Goal: Task Accomplishment & Management: Manage account settings

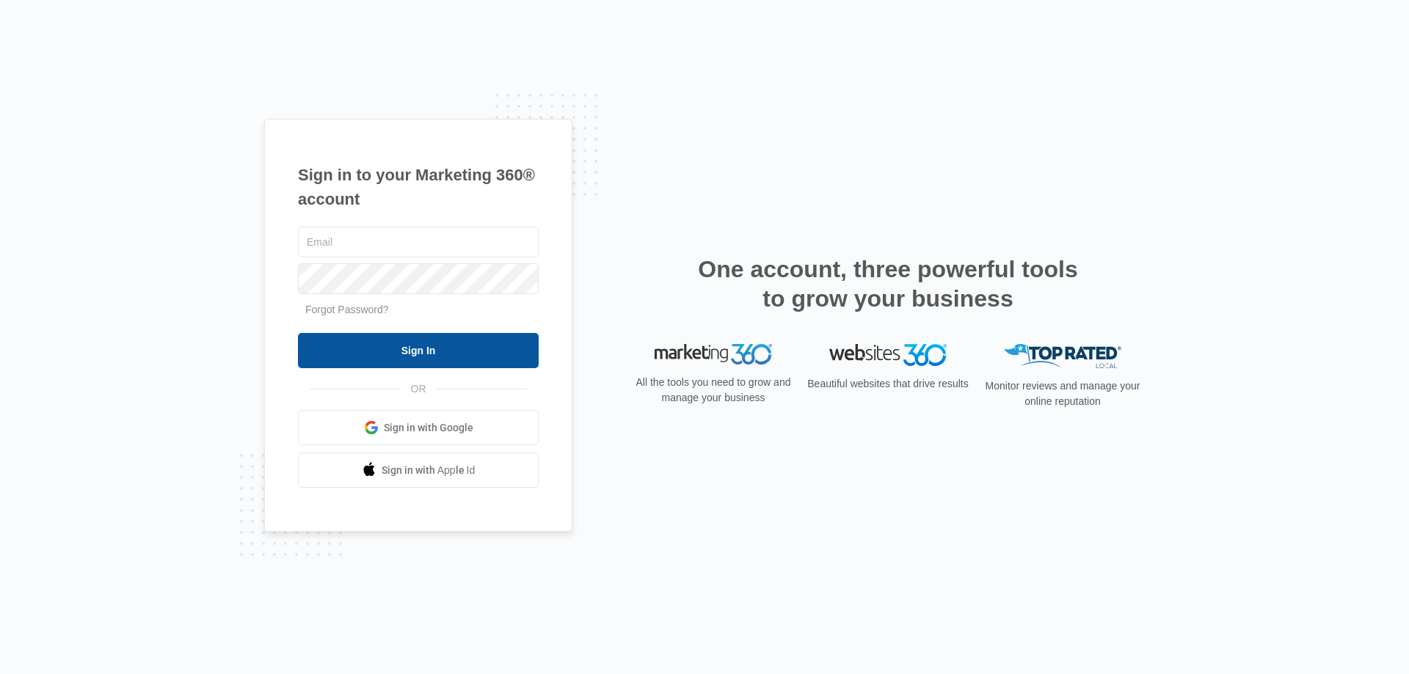
type input "[EMAIL_ADDRESS][DOMAIN_NAME]"
click at [437, 351] on input "Sign In" at bounding box center [418, 350] width 241 height 35
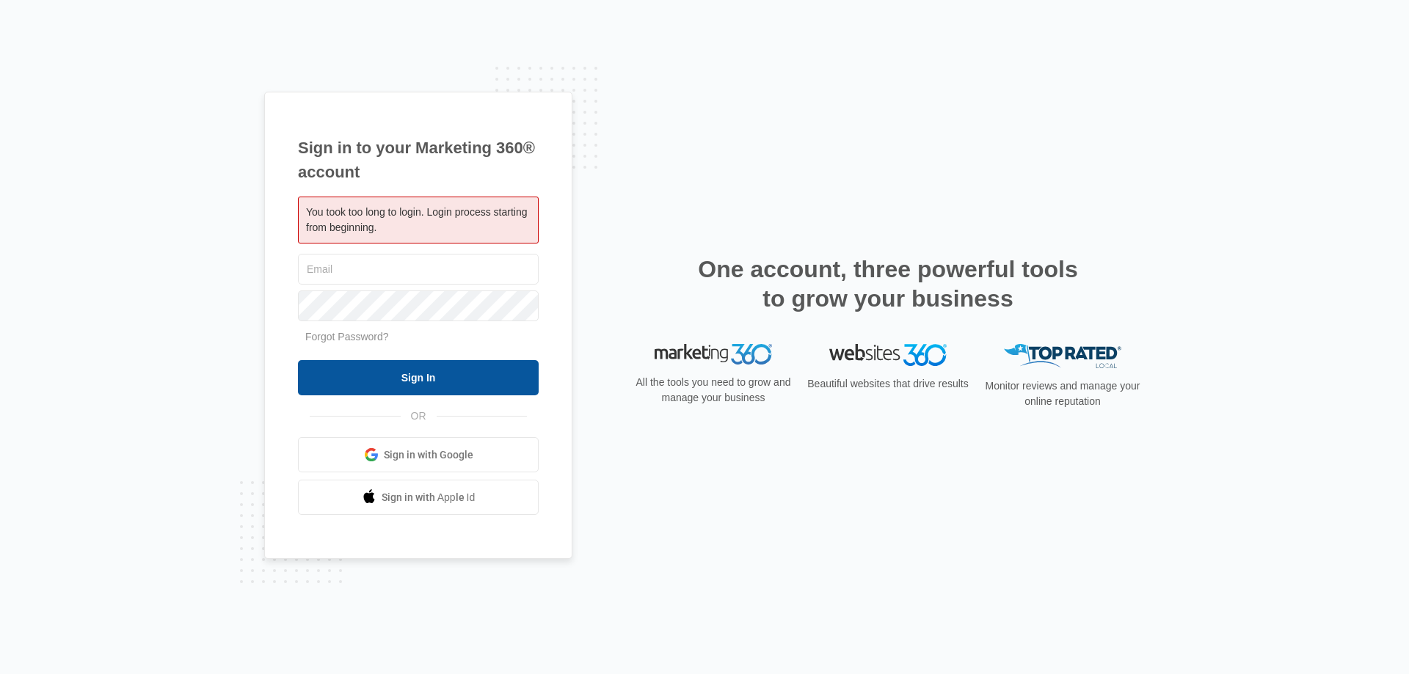
type input "[EMAIL_ADDRESS][DOMAIN_NAME]"
click at [395, 370] on input "Sign In" at bounding box center [418, 377] width 241 height 35
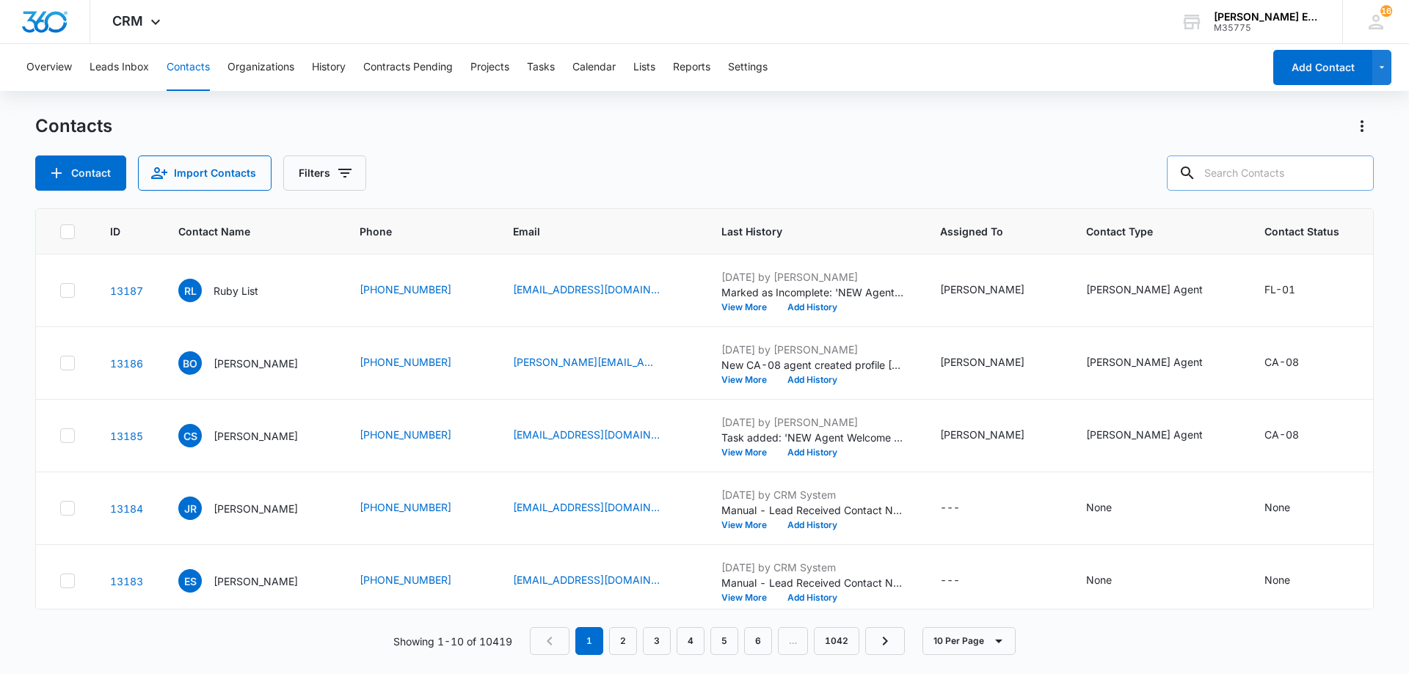
click at [1253, 181] on input "text" at bounding box center [1270, 173] width 207 height 35
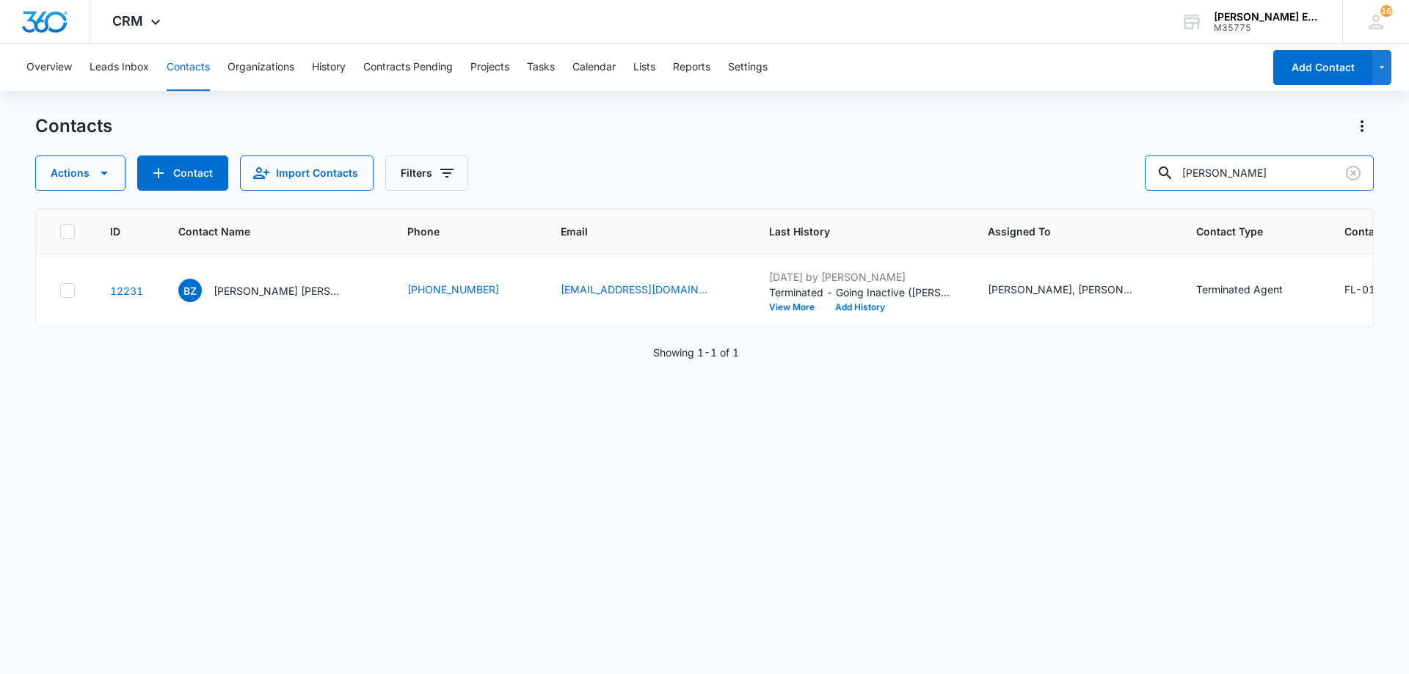
drag, startPoint x: 1235, startPoint y: 170, endPoint x: 1092, endPoint y: 170, distance: 143.1
click at [1092, 170] on div "Actions Contact Import Contacts Filters [PERSON_NAME]" at bounding box center [704, 173] width 1338 height 35
paste input "[PERSON_NAME]"
type input "[PERSON_NAME]"
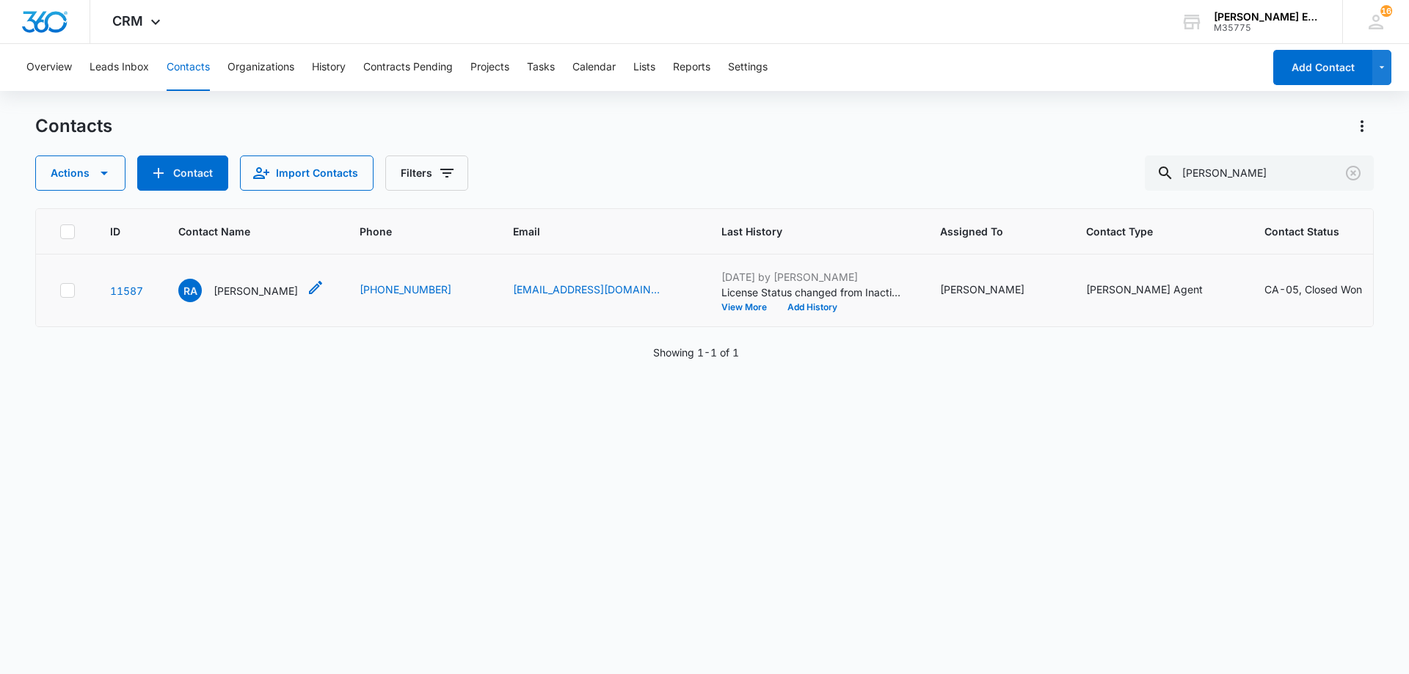
click at [261, 299] on p "[PERSON_NAME]" at bounding box center [256, 290] width 84 height 15
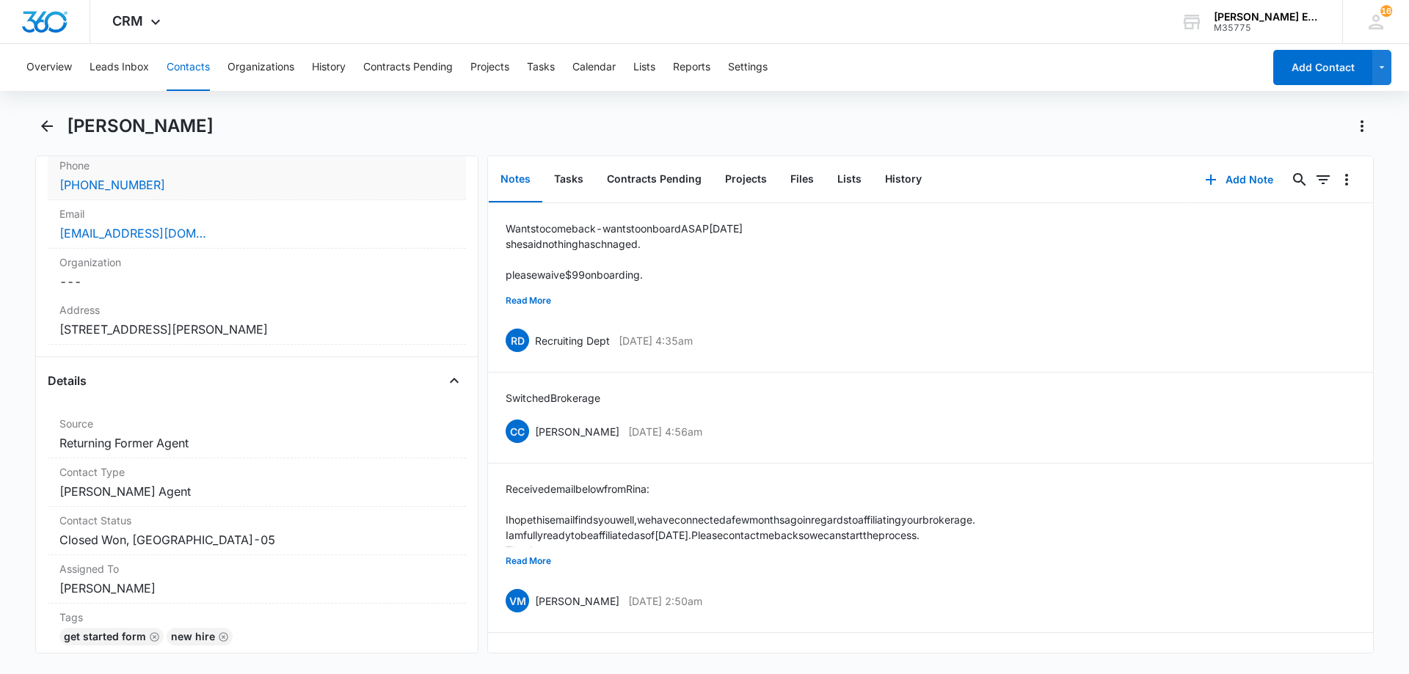
scroll to position [367, 0]
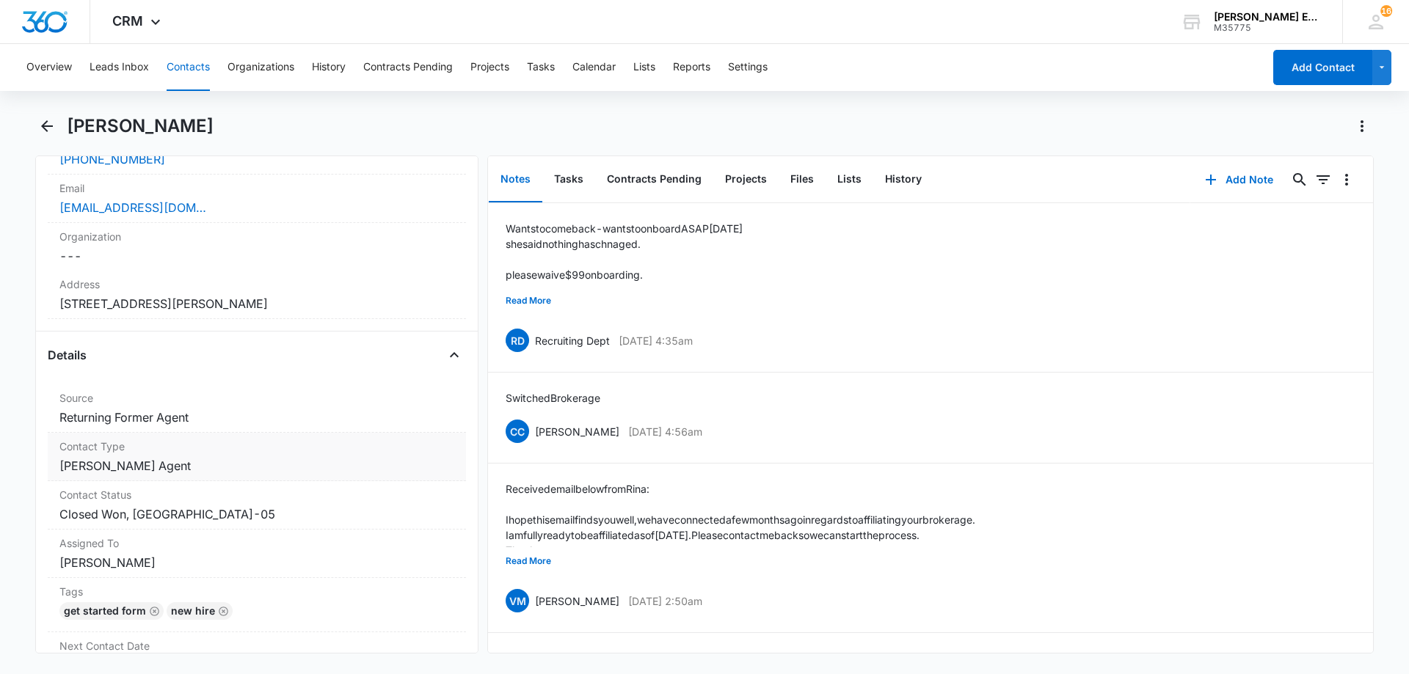
click at [268, 468] on dd "Cancel Save Changes [PERSON_NAME] Agent" at bounding box center [256, 466] width 395 height 18
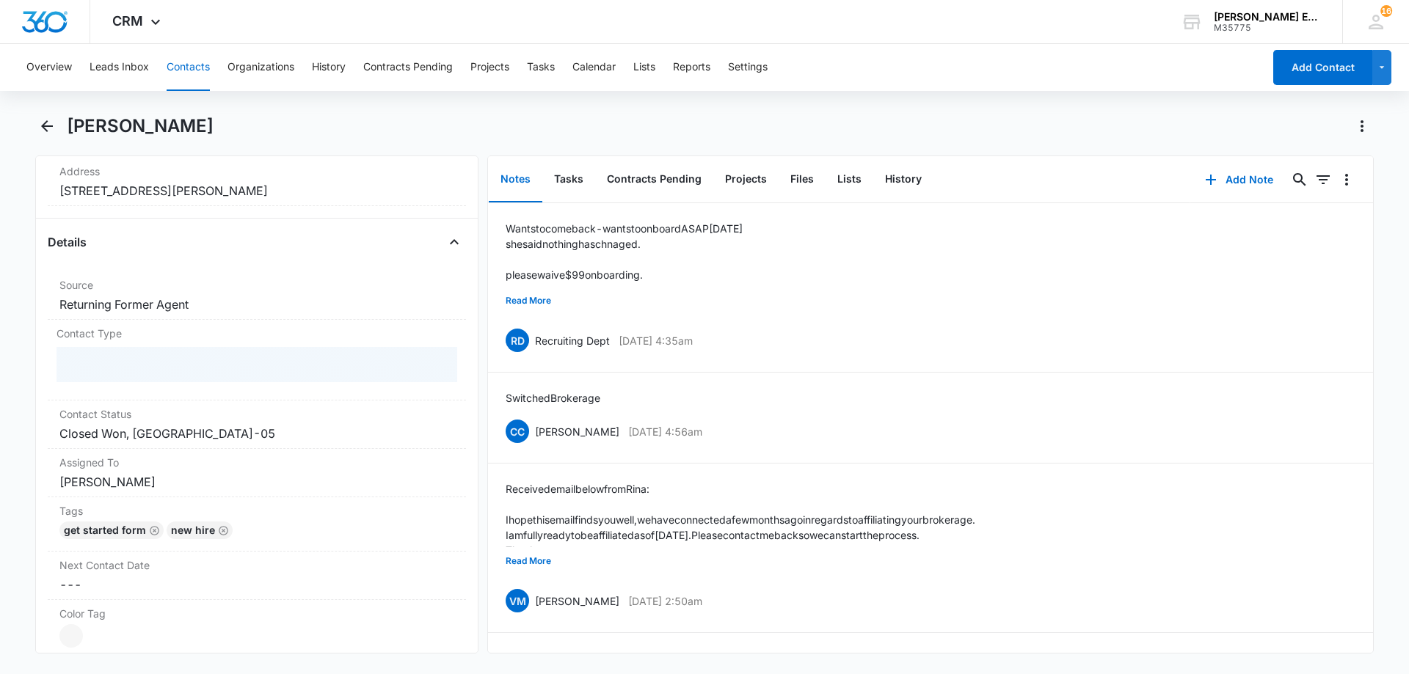
scroll to position [514, 0]
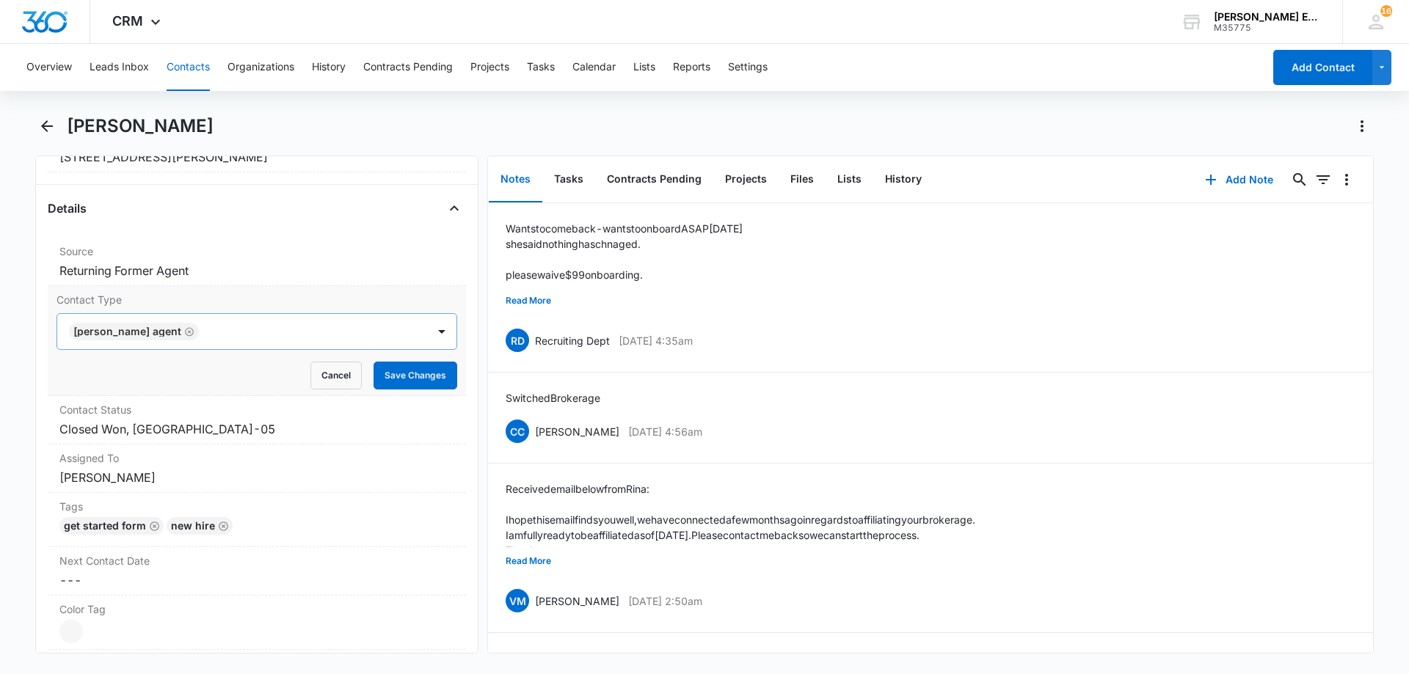
click at [184, 335] on icon "Remove Allison James Agent" at bounding box center [189, 332] width 10 height 11
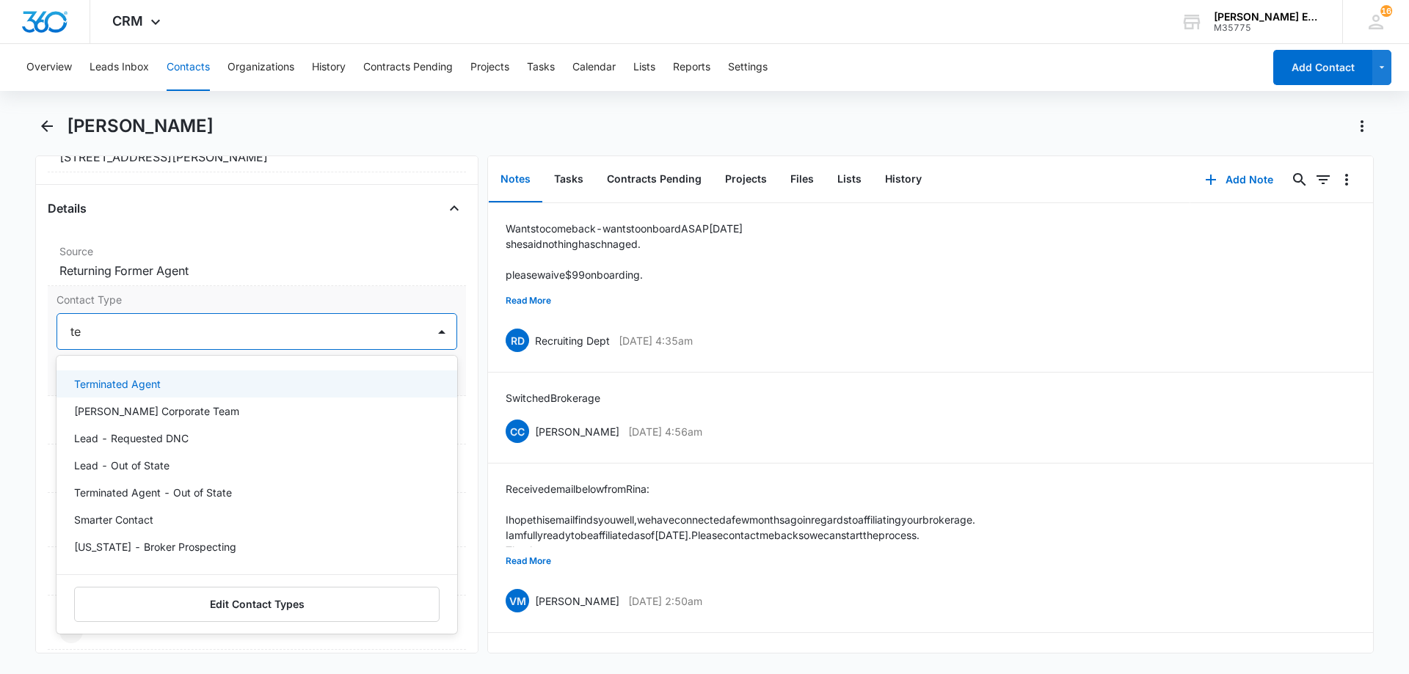
type input "ter"
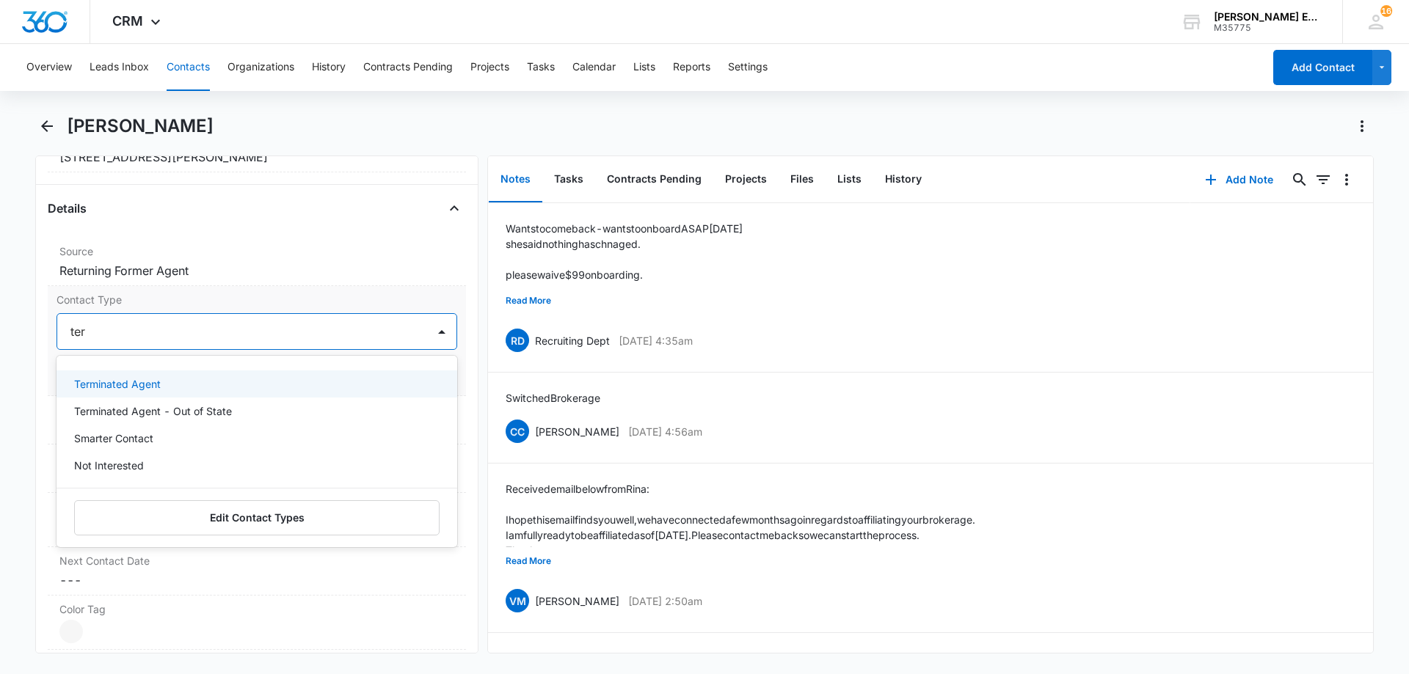
click at [158, 376] on div "Terminated Agent" at bounding box center [257, 384] width 401 height 27
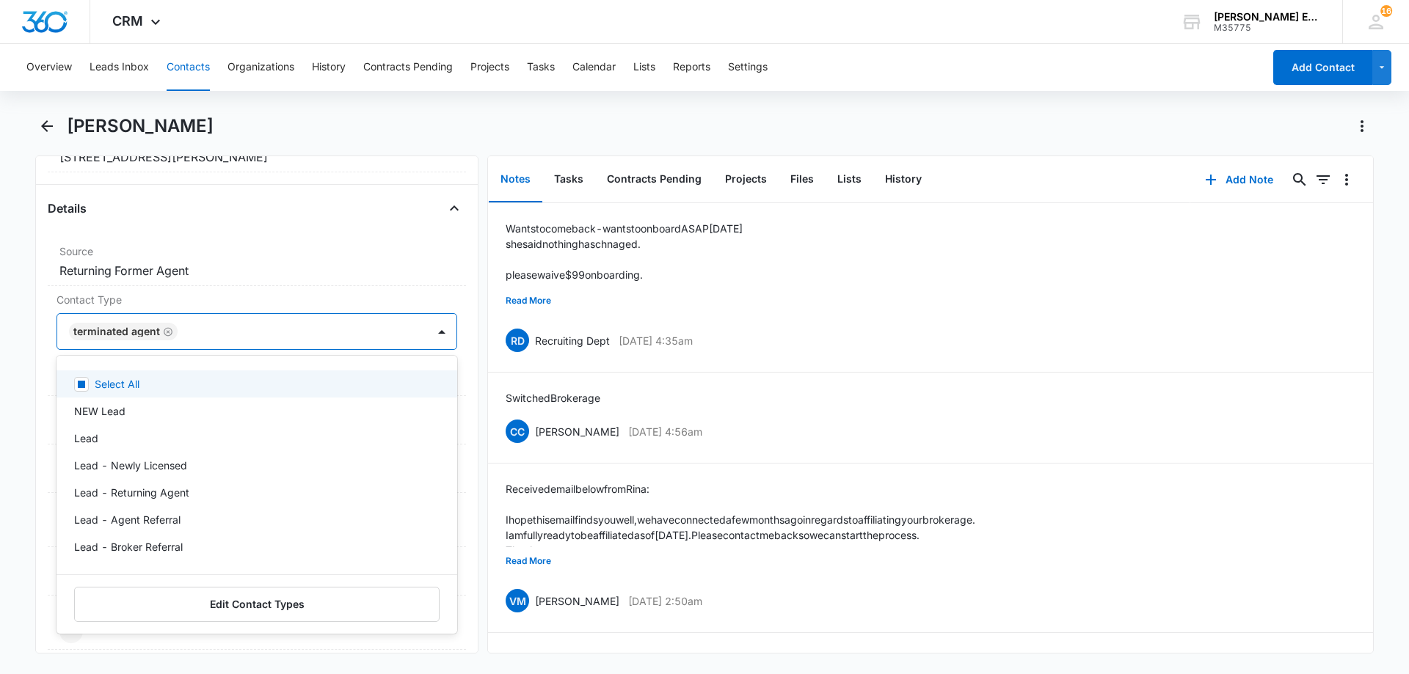
click at [233, 335] on div at bounding box center [295, 331] width 226 height 21
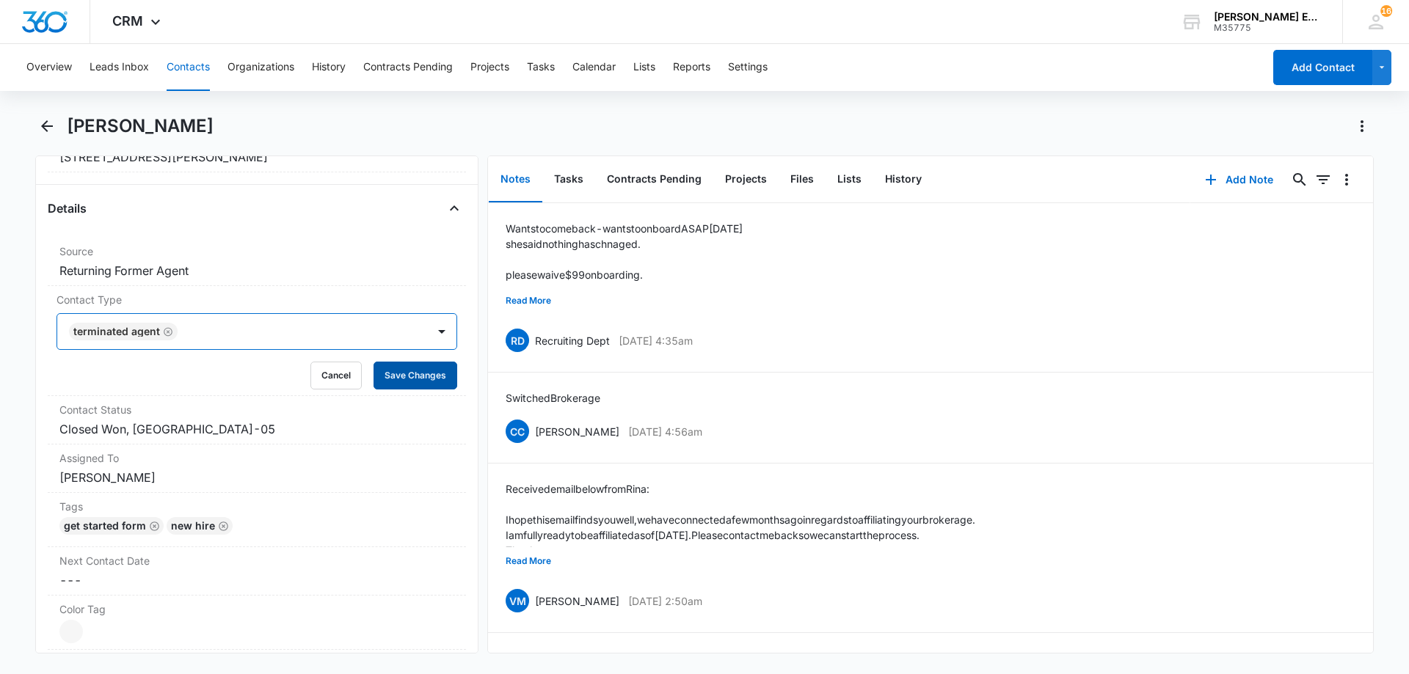
click at [409, 378] on button "Save Changes" at bounding box center [415, 376] width 84 height 28
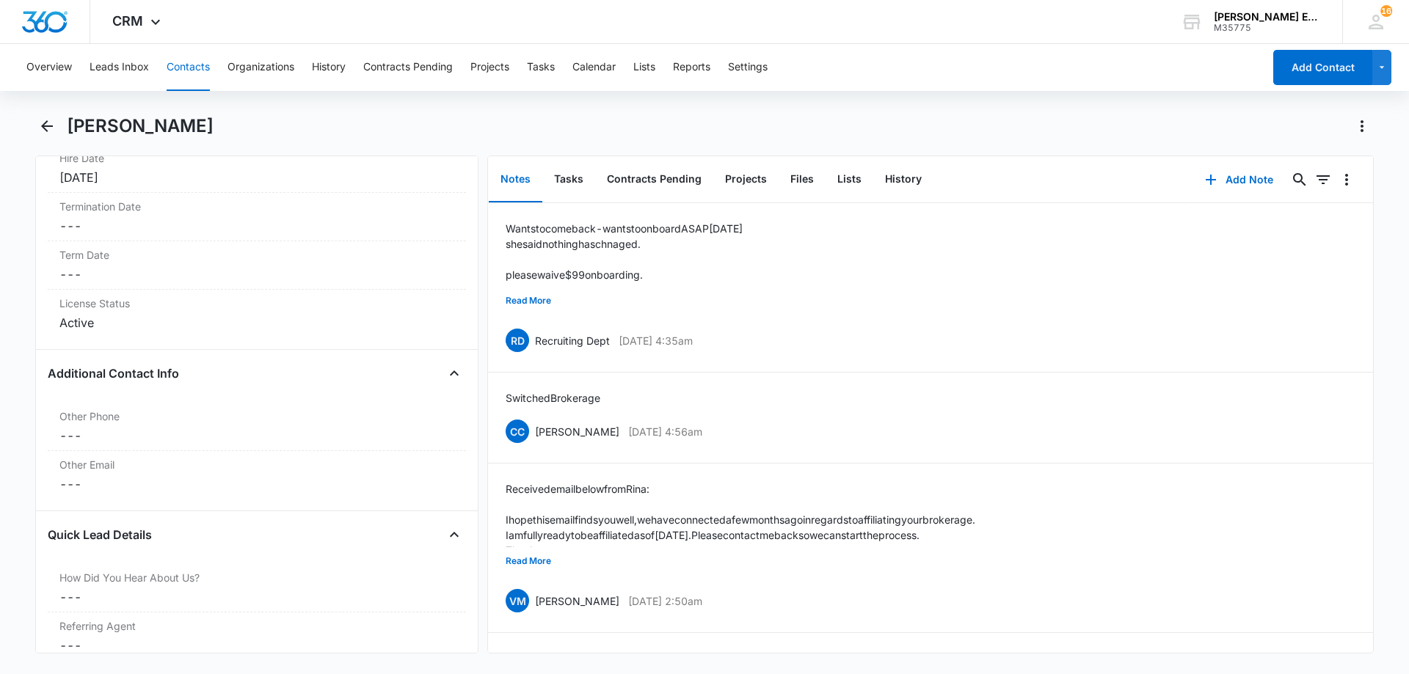
scroll to position [1834, 0]
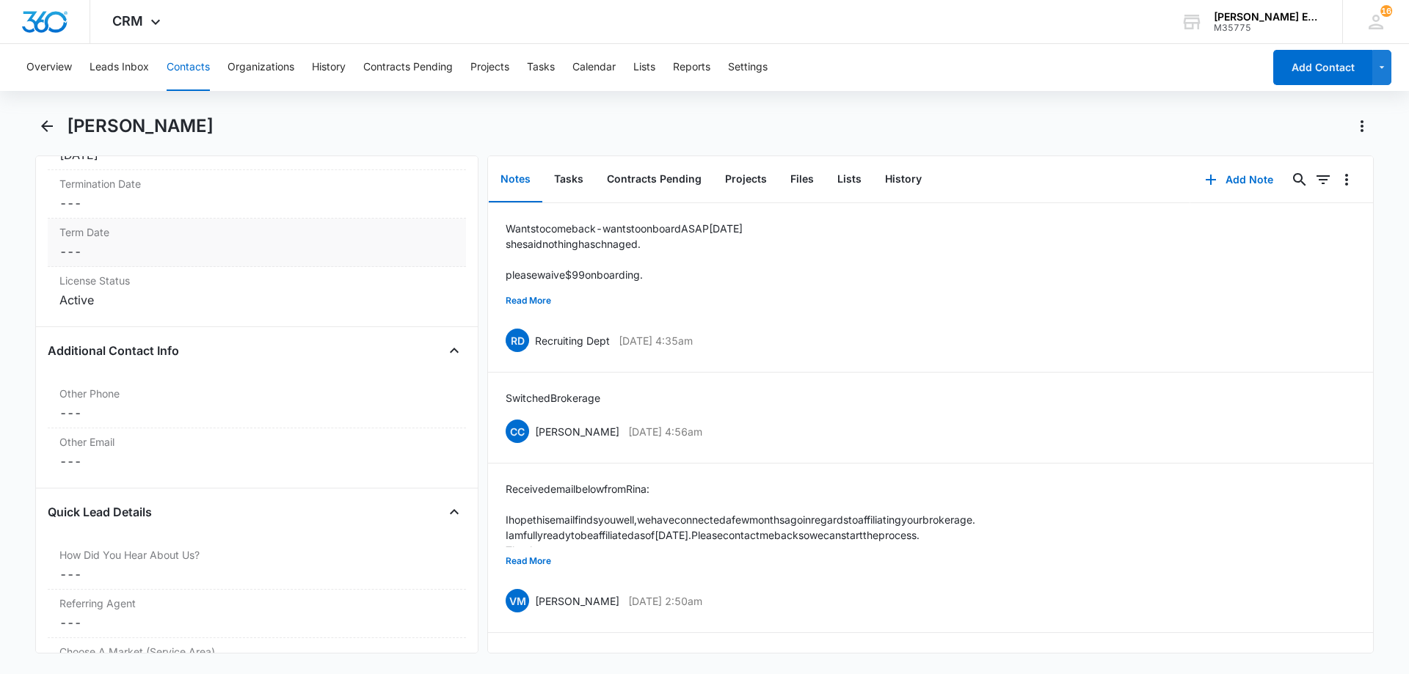
click at [152, 252] on dd "Cancel Save Changes ---" at bounding box center [256, 252] width 395 height 18
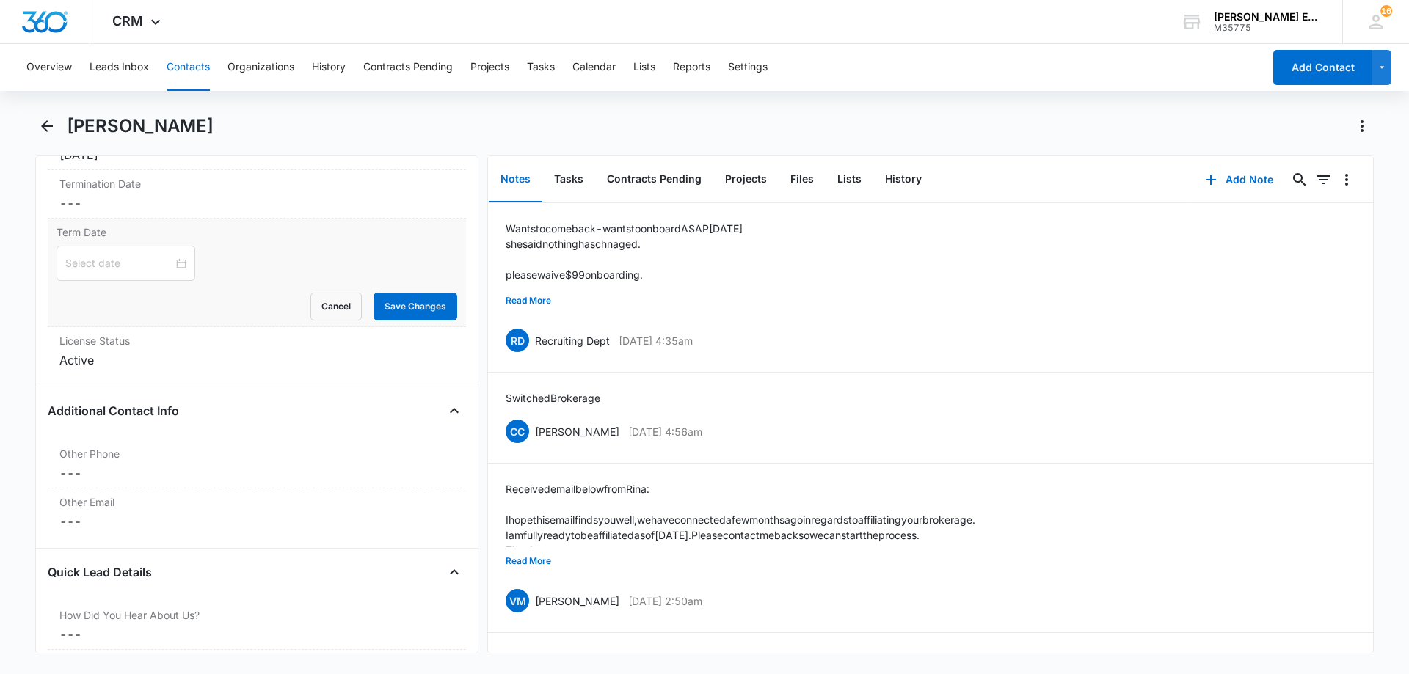
scroll to position [1773, 0]
click at [149, 269] on input at bounding box center [119, 263] width 108 height 16
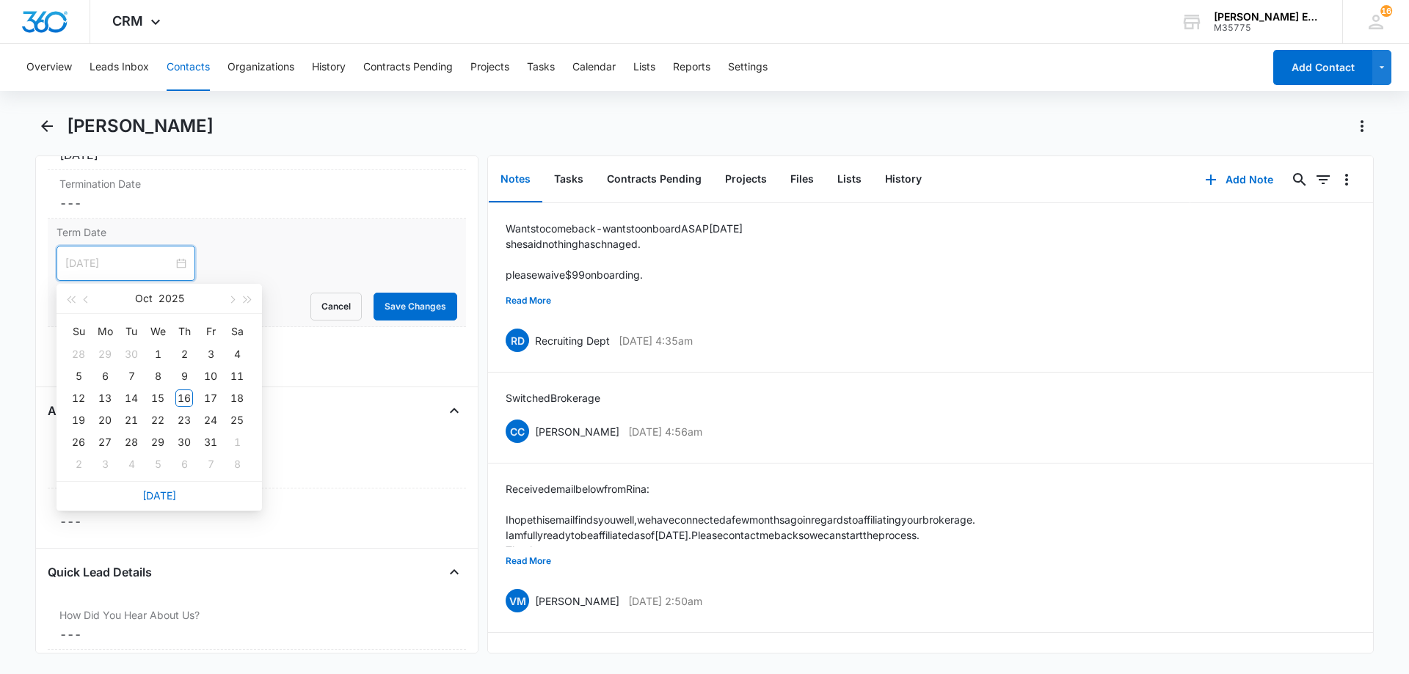
type input "[DATE]"
drag, startPoint x: 152, startPoint y: 497, endPoint x: 378, endPoint y: 375, distance: 257.1
click at [153, 497] on link "[DATE]" at bounding box center [159, 495] width 34 height 12
type input "[DATE]"
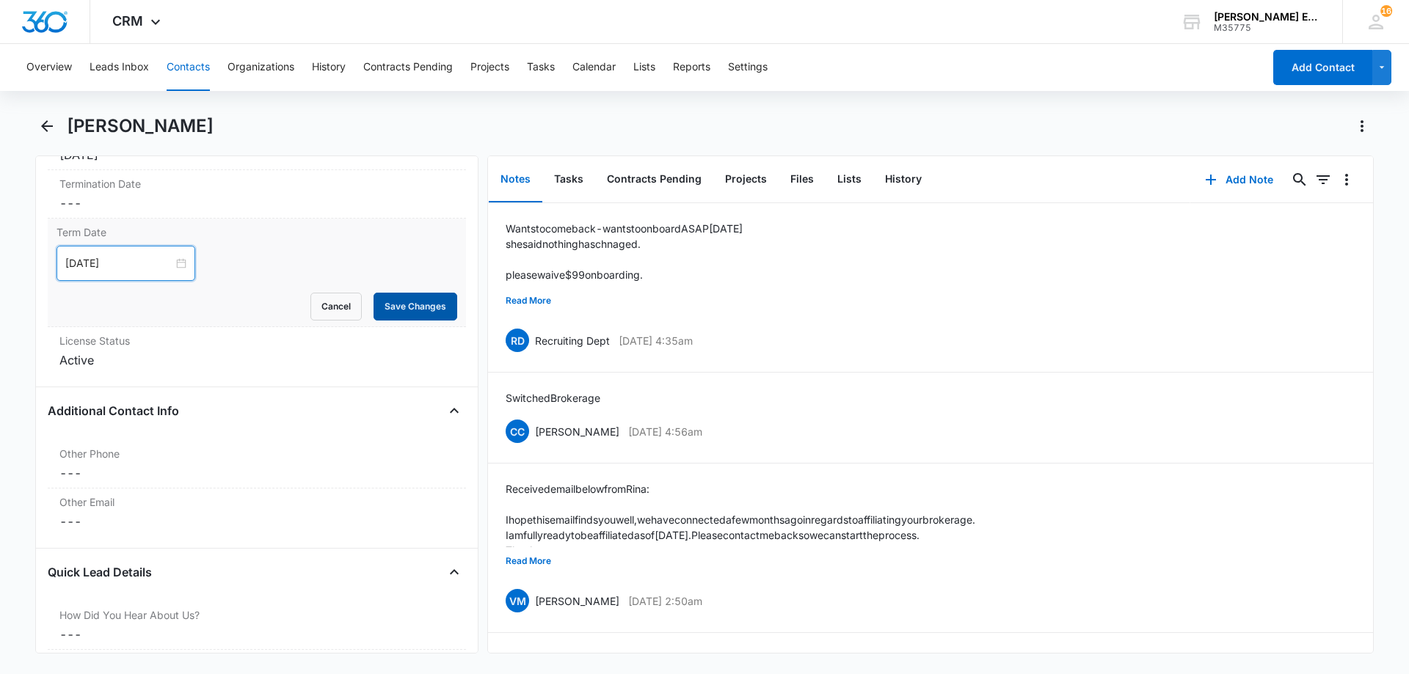
click at [414, 301] on button "Save Changes" at bounding box center [415, 307] width 84 height 28
click at [1234, 175] on button "Add Note" at bounding box center [1239, 179] width 98 height 35
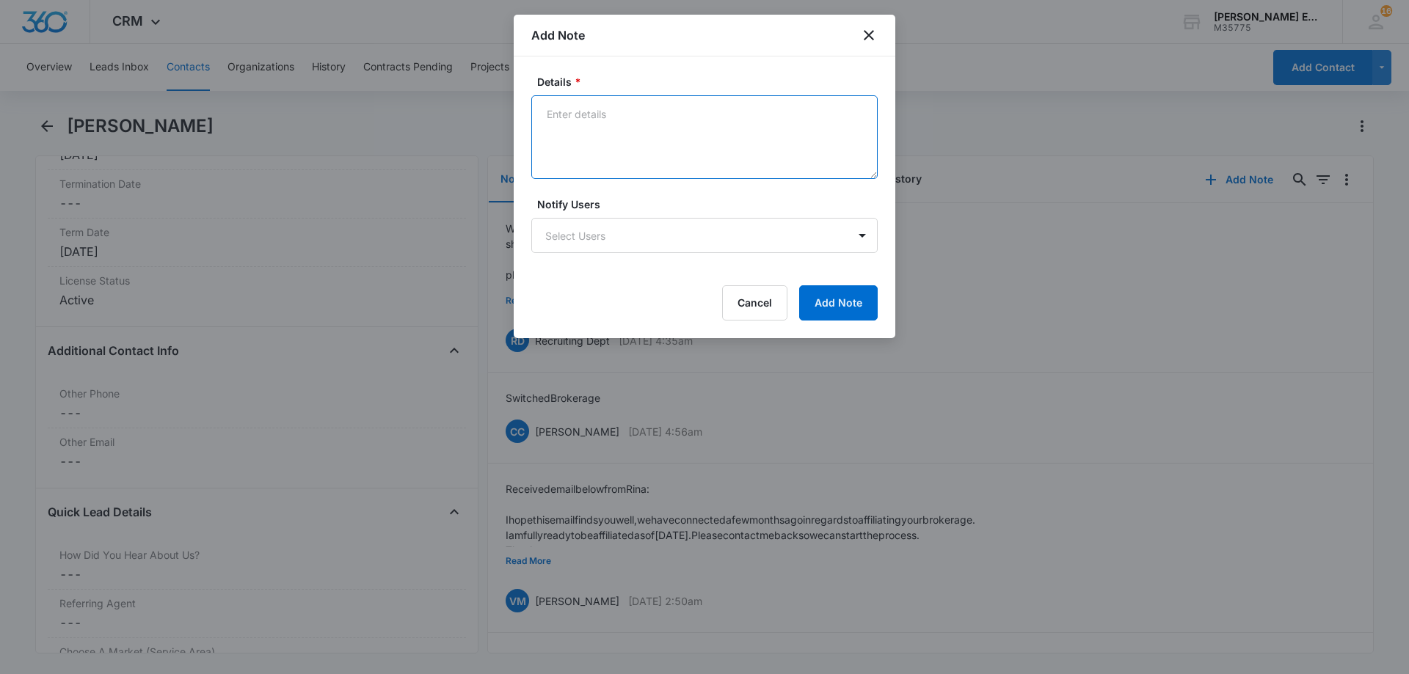
click at [660, 125] on textarea "Details *" at bounding box center [704, 137] width 346 height 84
type textarea "Terminated - Switched Brokerage"
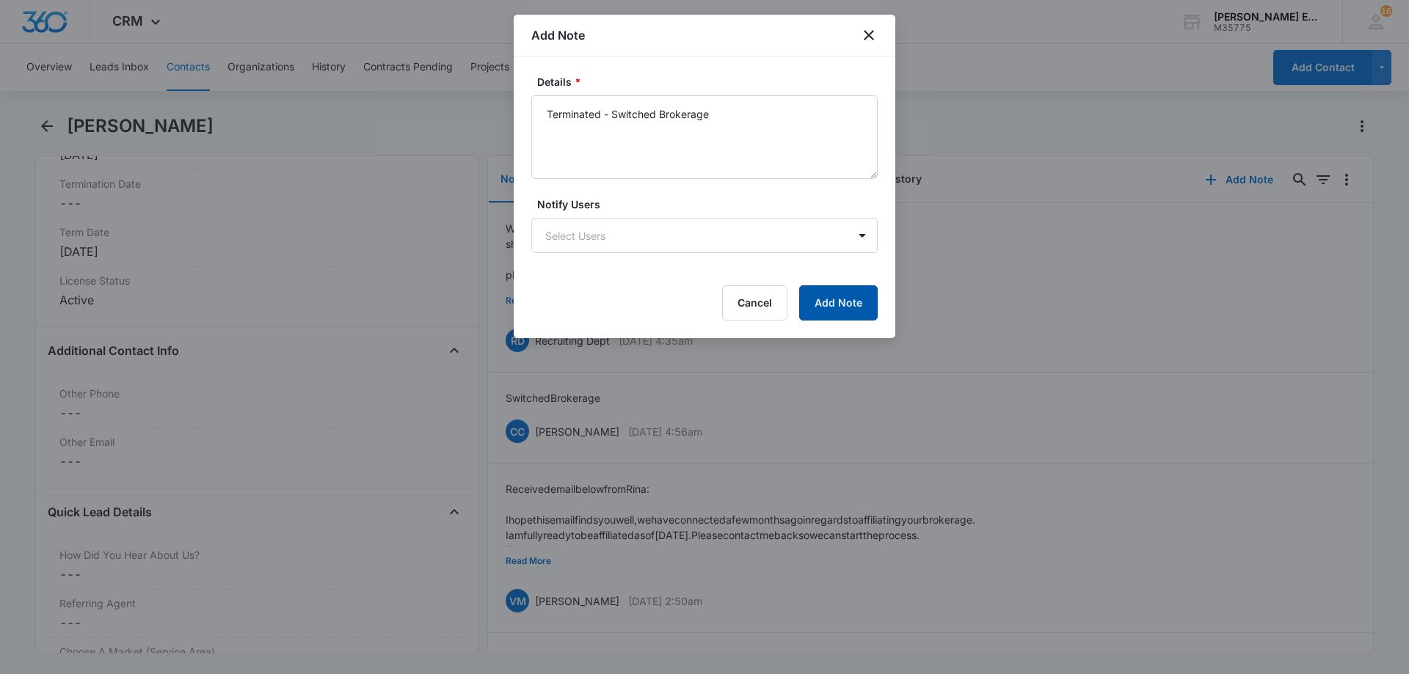
click at [814, 297] on button "Add Note" at bounding box center [838, 302] width 79 height 35
